Goal: Task Accomplishment & Management: Complete application form

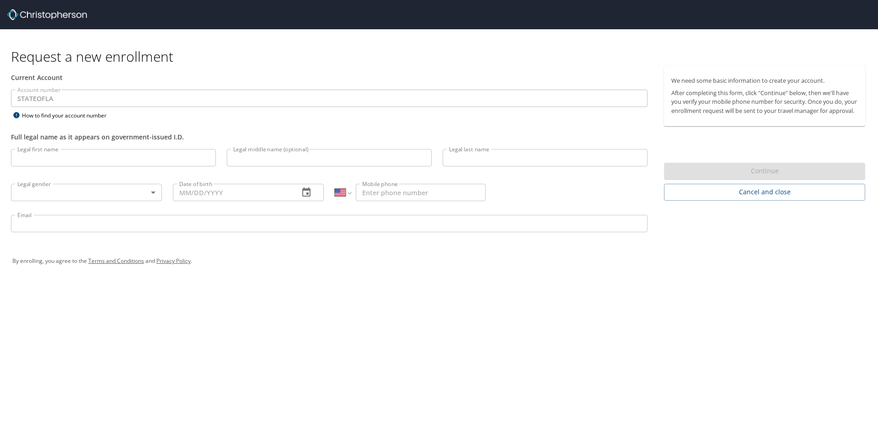
select select "US"
click at [168, 71] on div "Current Account" at bounding box center [328, 77] width 647 height 24
click at [117, 156] on input "Legal first name" at bounding box center [113, 157] width 205 height 17
click at [341, 45] on div "Request a new enrollment" at bounding box center [441, 47] width 861 height 36
click at [345, 269] on div "By enrolling, you agree to the Terms and Conditions and Privacy Policy ." at bounding box center [438, 267] width 853 height 23
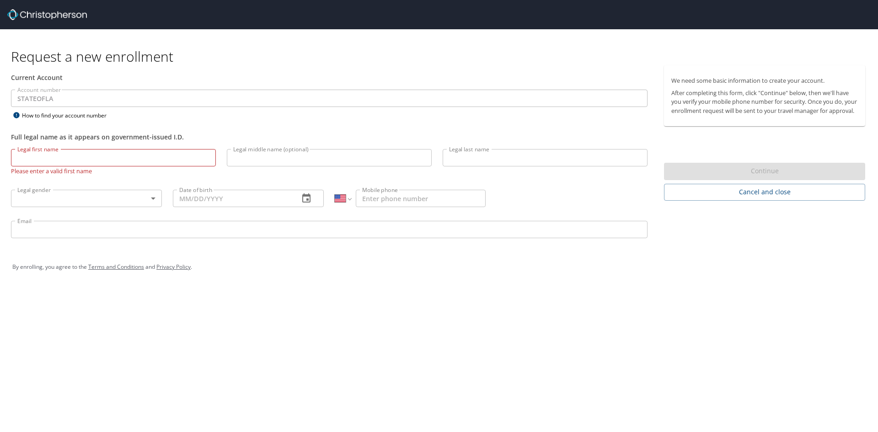
click at [709, 101] on p "After completing this form, click "Continue" below, then we'll have you verify …" at bounding box center [764, 102] width 186 height 27
click at [426, 390] on div "Request a new enrollment Current Account Account number STATEOFLA Account numbe…" at bounding box center [439, 216] width 878 height 432
click at [135, 158] on input "Legal first name" at bounding box center [113, 157] width 205 height 17
type input "ABRIL"
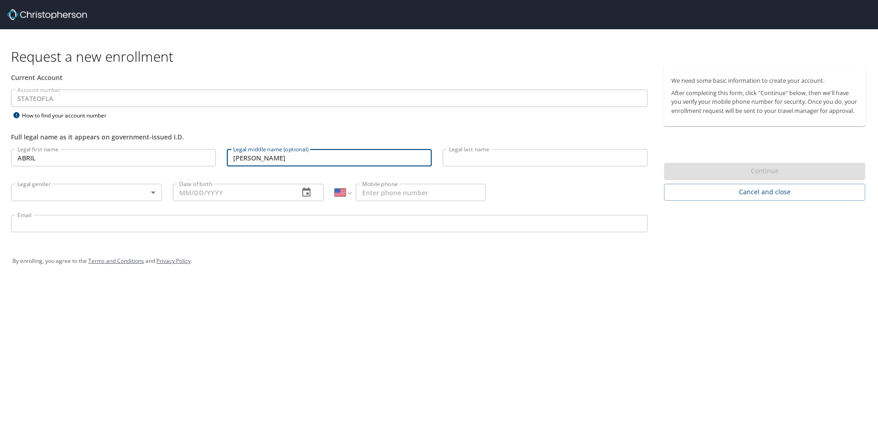
type input "[PERSON_NAME]"
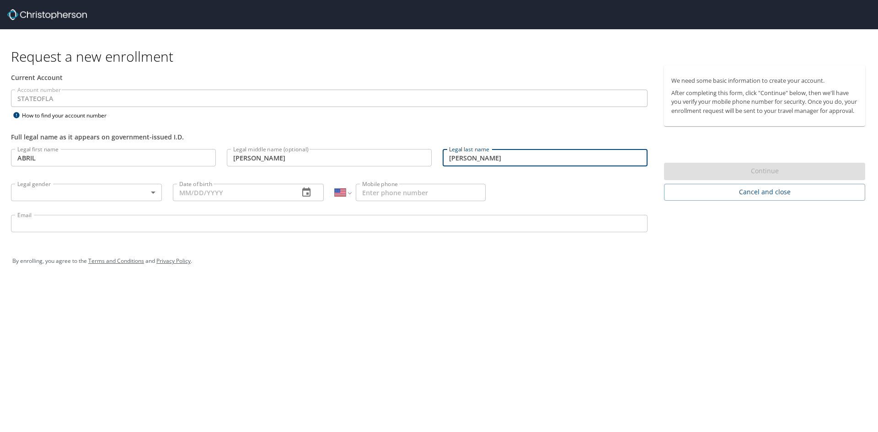
type input "[PERSON_NAME]"
